Goal: Task Accomplishment & Management: Manage account settings

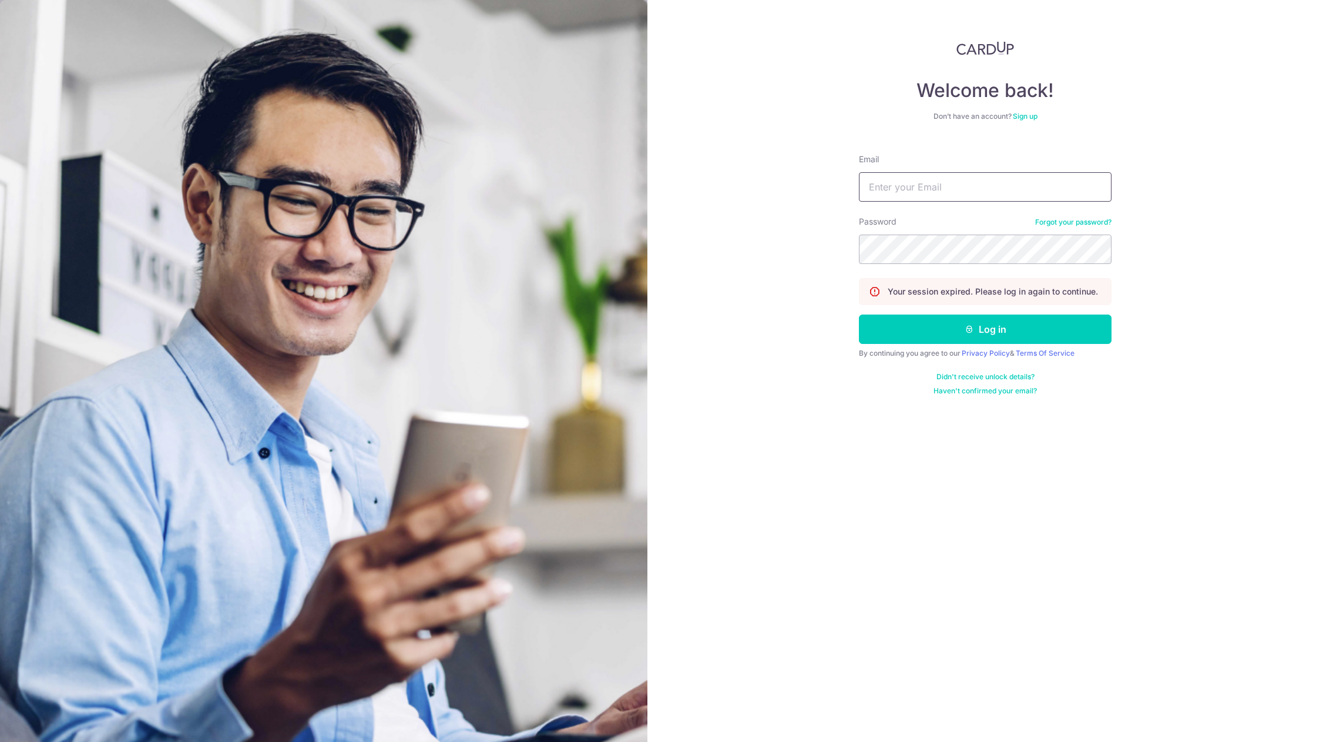
type input "[EMAIL_ADDRESS][DOMAIN_NAME]"
click at [932, 332] on button "Log in" at bounding box center [985, 328] width 253 height 29
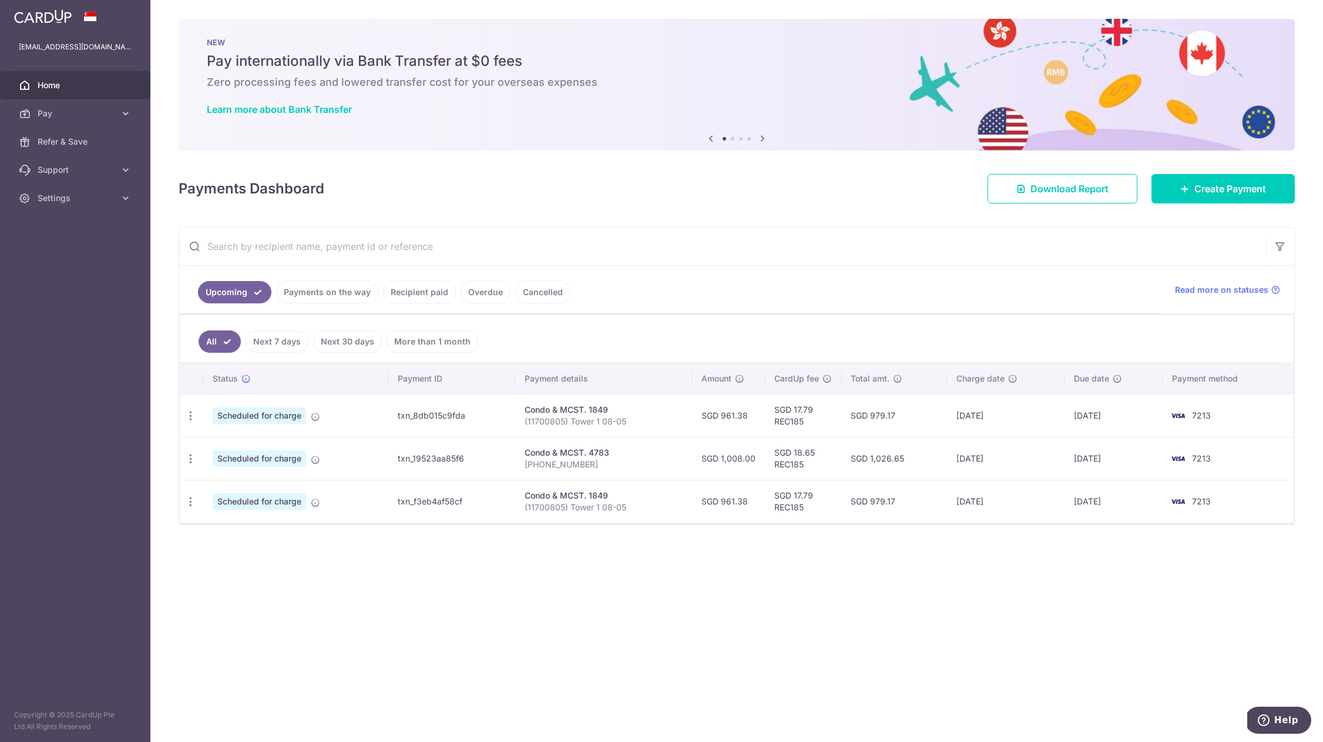
click at [574, 570] on div "× Pause Schedule Pause all future payments in this series Pause just this one p…" at bounding box center [736, 371] width 1173 height 742
click at [615, 152] on div "× Pause Schedule Pause all future payments in this series Pause just this one p…" at bounding box center [736, 371] width 1173 height 742
